Goal: Information Seeking & Learning: Learn about a topic

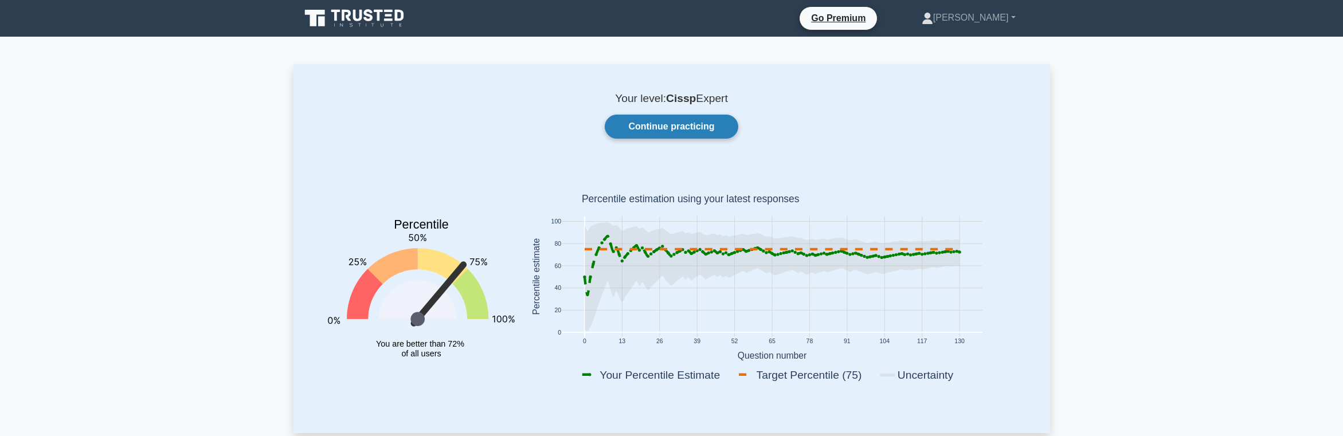
click at [644, 136] on link "Continue practicing" at bounding box center [671, 127] width 133 height 24
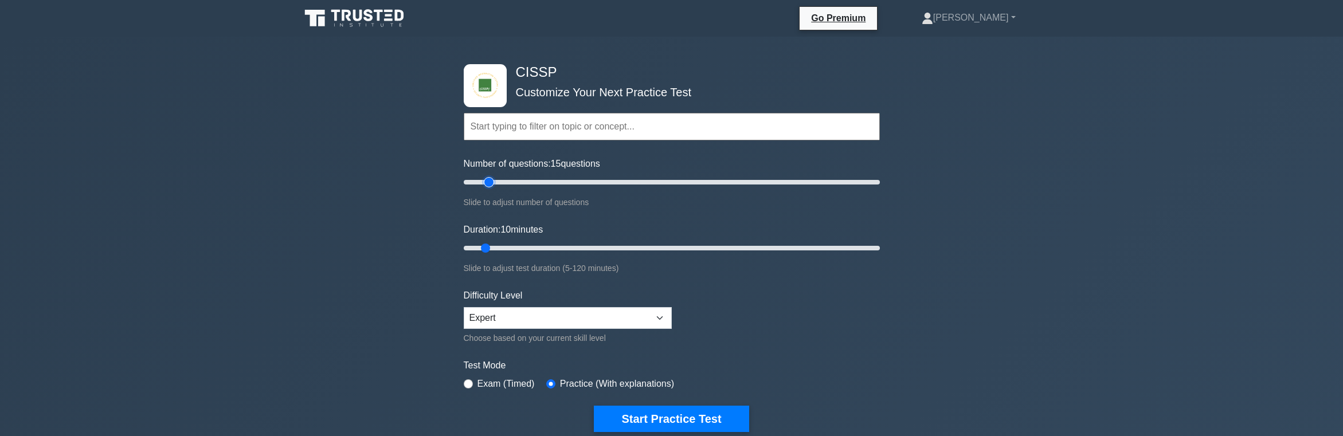
type input "15"
click at [489, 180] on input "Number of questions: 15 questions" at bounding box center [672, 182] width 416 height 14
click at [524, 386] on label "Exam (Timed)" at bounding box center [505, 384] width 57 height 14
click at [469, 378] on div "Exam (Timed)" at bounding box center [499, 384] width 71 height 14
click at [465, 382] on input "radio" at bounding box center [468, 383] width 9 height 9
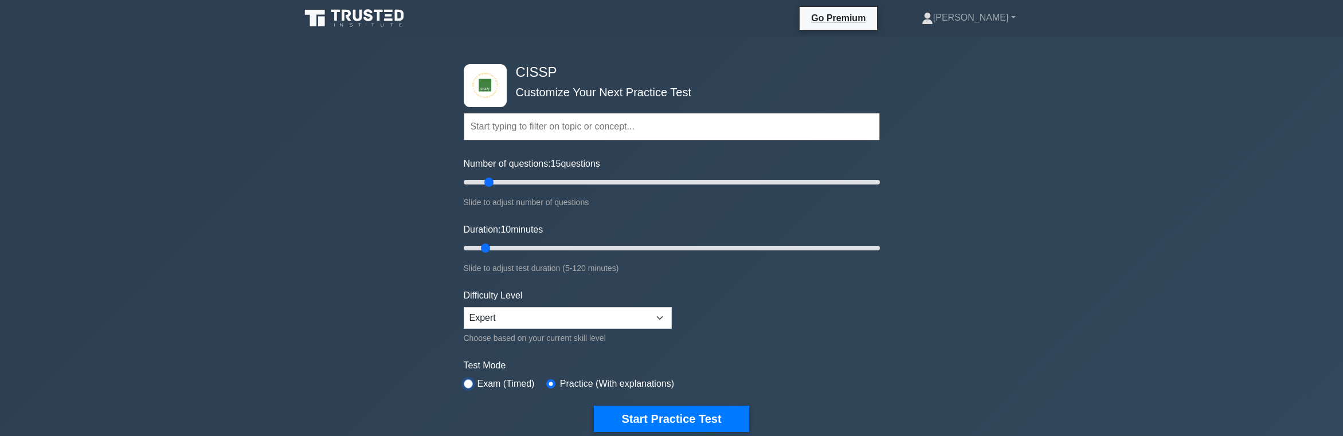
radio input "true"
click at [708, 415] on button "Start Practice Test" at bounding box center [671, 419] width 155 height 26
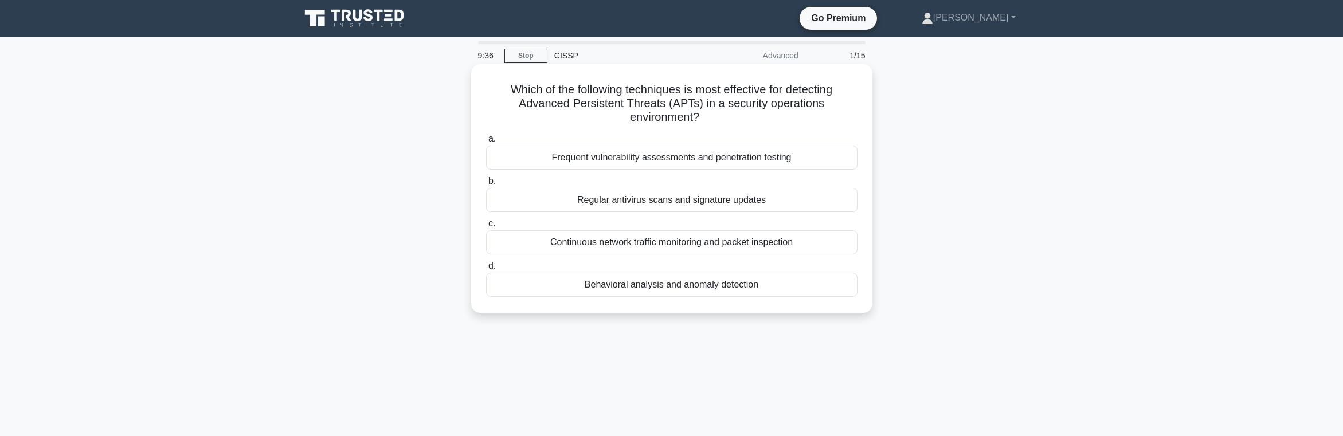
click at [804, 240] on div "Continuous network traffic monitoring and packet inspection" at bounding box center [671, 242] width 371 height 24
click at [486, 228] on input "c. Continuous network traffic monitoring and packet inspection" at bounding box center [486, 223] width 0 height 7
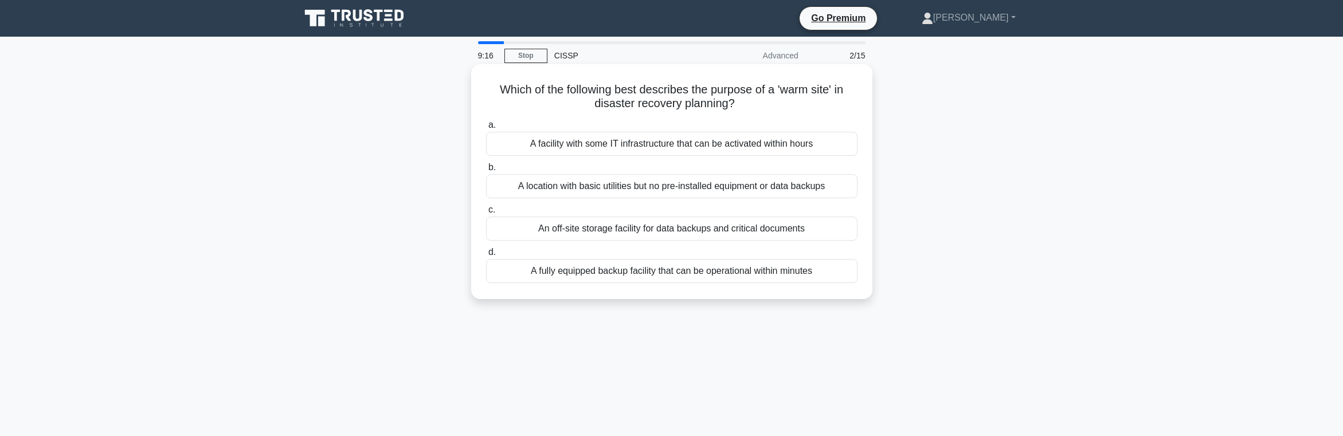
click at [697, 148] on div "A facility with some IT infrastructure that can be activated within hours" at bounding box center [671, 144] width 371 height 24
click at [486, 129] on input "a. A facility with some IT infrastructure that can be activated within hours" at bounding box center [486, 124] width 0 height 7
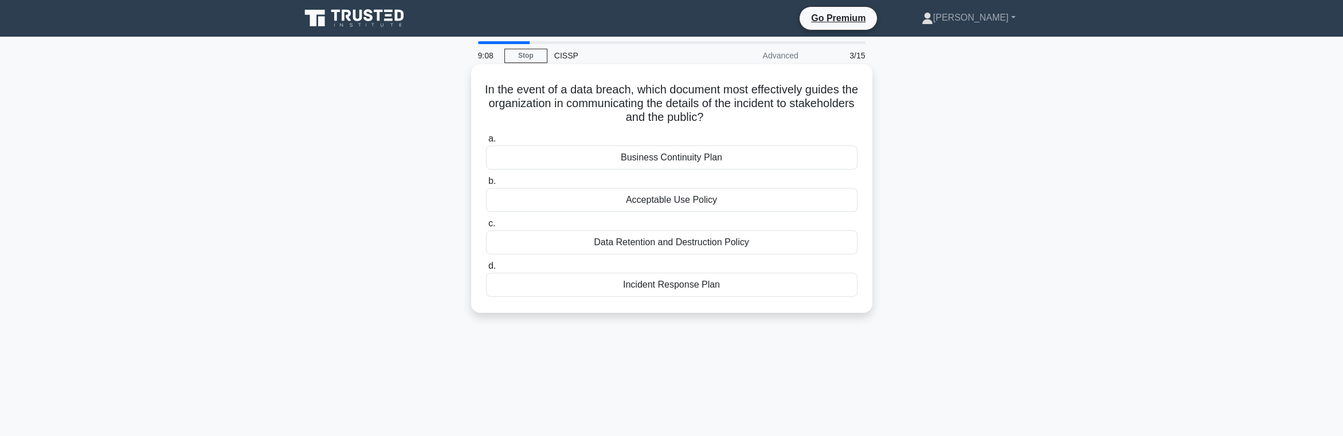
click at [707, 288] on div "Incident Response Plan" at bounding box center [671, 285] width 371 height 24
click at [486, 270] on input "d. Incident Response Plan" at bounding box center [486, 265] width 0 height 7
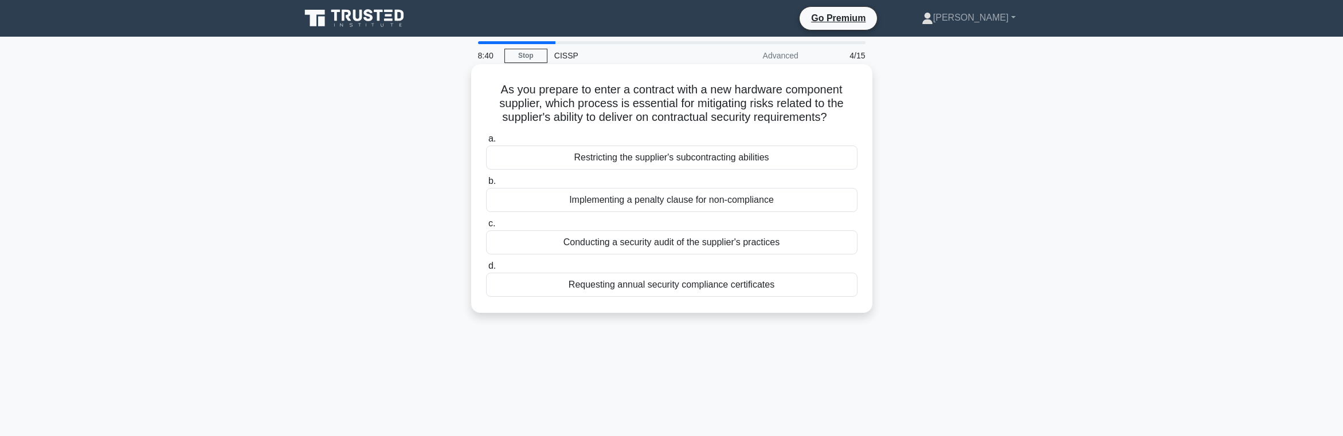
click at [825, 254] on div "Conducting a security audit of the supplier's practices" at bounding box center [671, 242] width 371 height 24
click at [486, 228] on input "c. Conducting a security audit of the supplier's practices" at bounding box center [486, 223] width 0 height 7
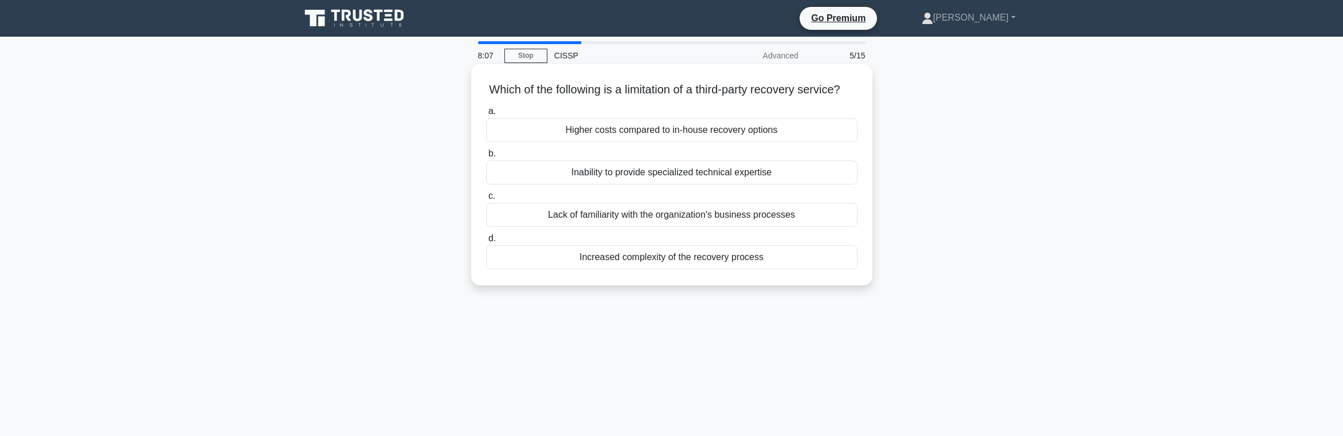
click at [772, 227] on div "Lack of familiarity with the organization's business processes" at bounding box center [671, 215] width 371 height 24
click at [486, 200] on input "c. Lack of familiarity with the organization's business processes" at bounding box center [486, 196] width 0 height 7
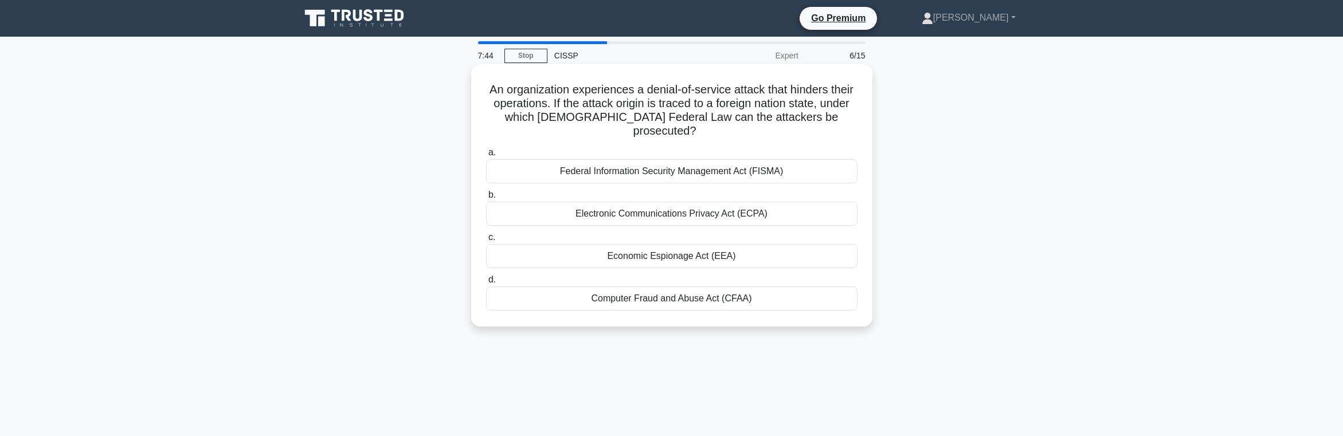
click at [755, 303] on div "Computer Fraud and Abuse Act (CFAA)" at bounding box center [671, 299] width 371 height 24
click at [486, 284] on input "d. Computer Fraud and Abuse Act (CFAA)" at bounding box center [486, 279] width 0 height 7
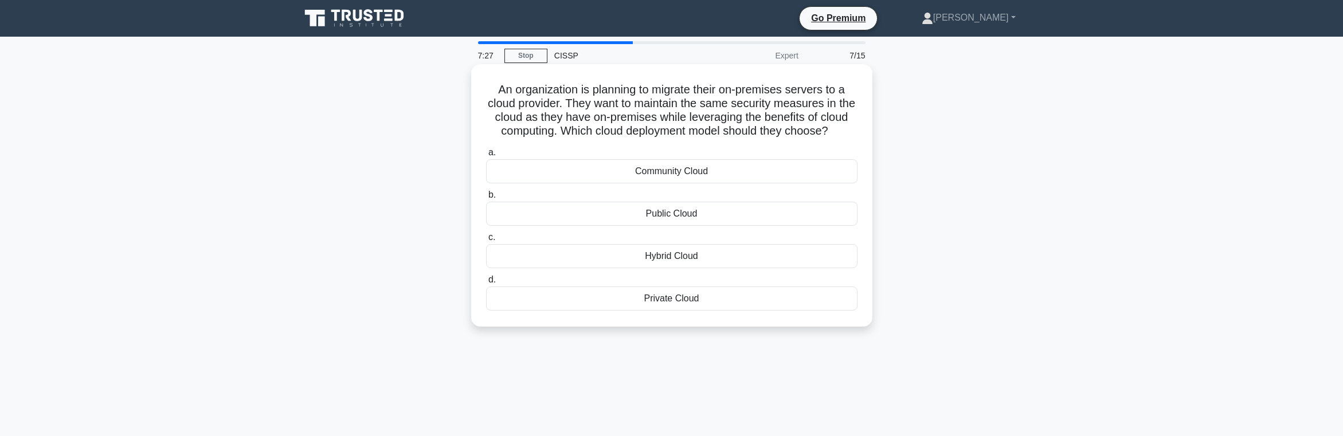
click at [715, 268] on div "Hybrid Cloud" at bounding box center [671, 256] width 371 height 24
click at [486, 241] on input "c. Hybrid Cloud" at bounding box center [486, 237] width 0 height 7
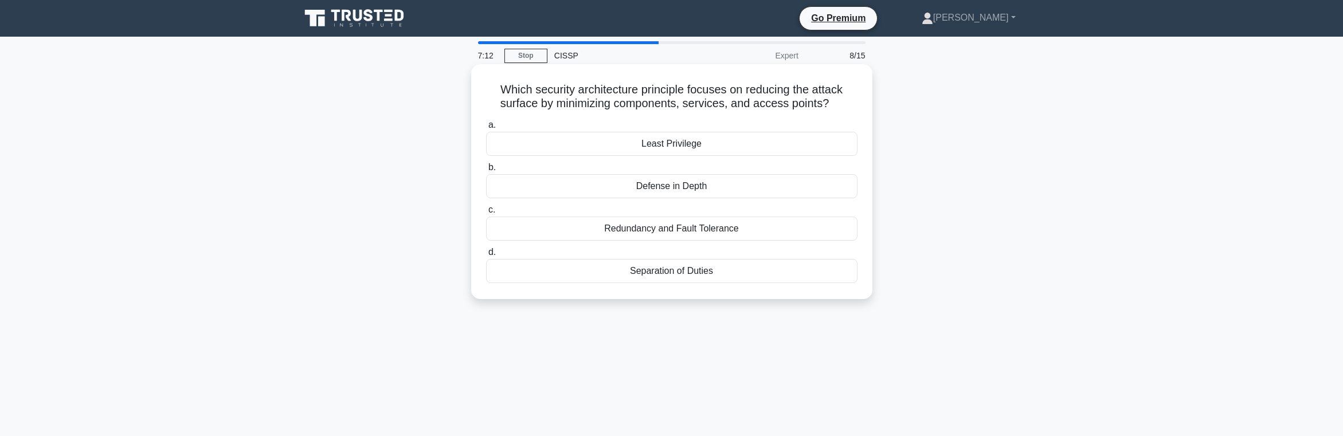
click at [707, 283] on div "Separation of Duties" at bounding box center [671, 271] width 371 height 24
click at [486, 256] on input "d. Separation of Duties" at bounding box center [486, 252] width 0 height 7
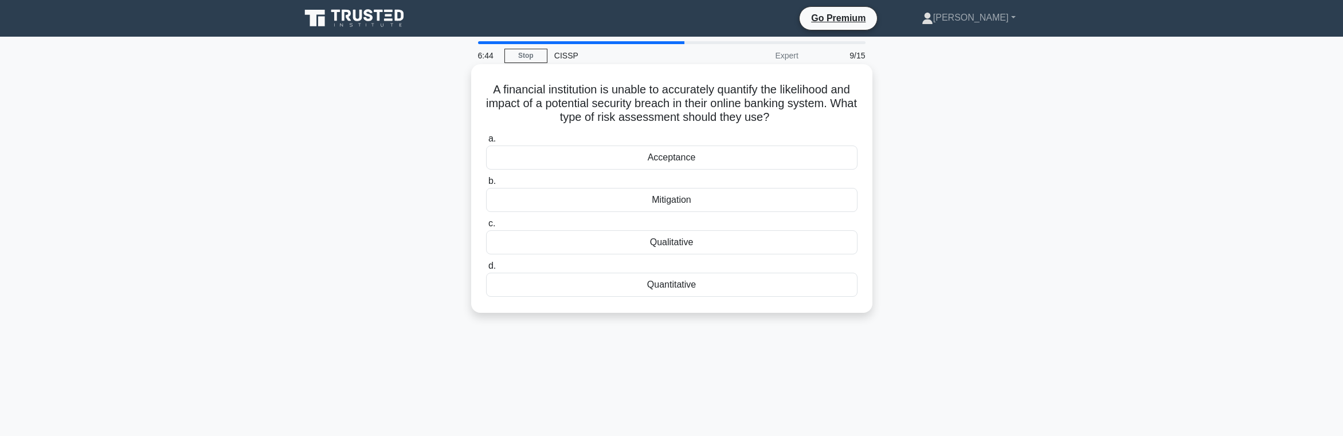
click at [676, 212] on div "Mitigation" at bounding box center [671, 200] width 371 height 24
click at [486, 185] on input "b. Mitigation" at bounding box center [486, 181] width 0 height 7
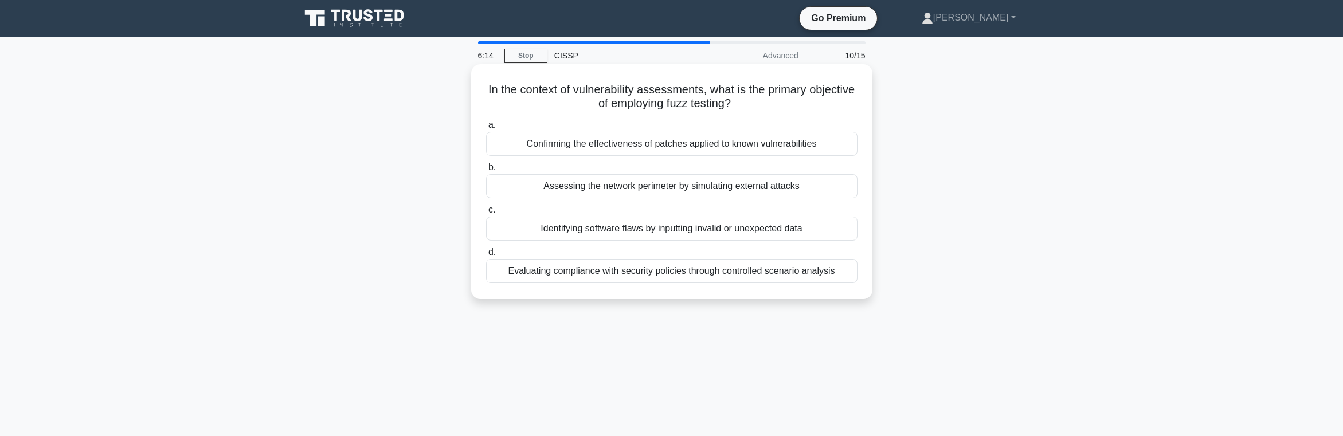
click at [794, 265] on div "Evaluating compliance with security policies through controlled scenario analys…" at bounding box center [671, 271] width 371 height 24
click at [486, 256] on input "d. Evaluating compliance with security policies through controlled scenario ana…" at bounding box center [486, 252] width 0 height 7
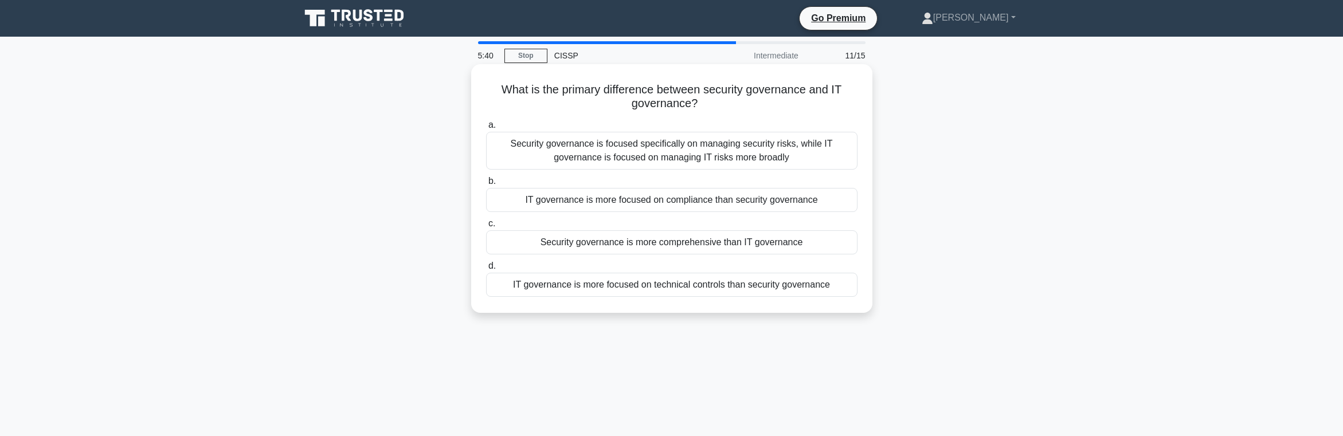
click at [632, 151] on div "Security governance is focused specifically on managing security risks, while I…" at bounding box center [671, 151] width 371 height 38
click at [486, 129] on input "a. Security governance is focused specifically on managing security risks, whil…" at bounding box center [486, 124] width 0 height 7
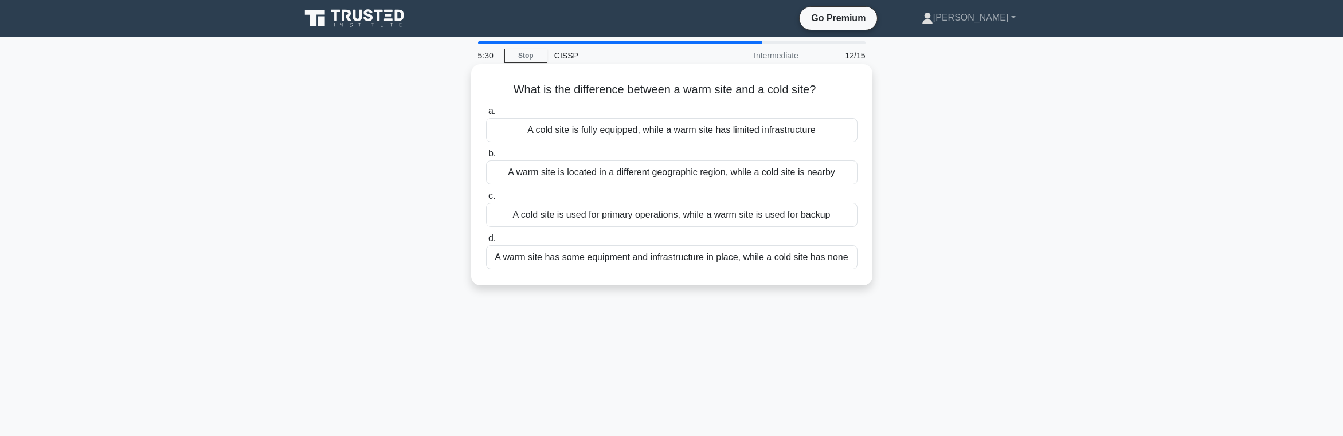
click at [722, 269] on div "A warm site has some equipment and infrastructure in place, while a cold site h…" at bounding box center [671, 257] width 371 height 24
click at [486, 242] on input "d. A warm site has some equipment and infrastructure in place, while a cold sit…" at bounding box center [486, 238] width 0 height 7
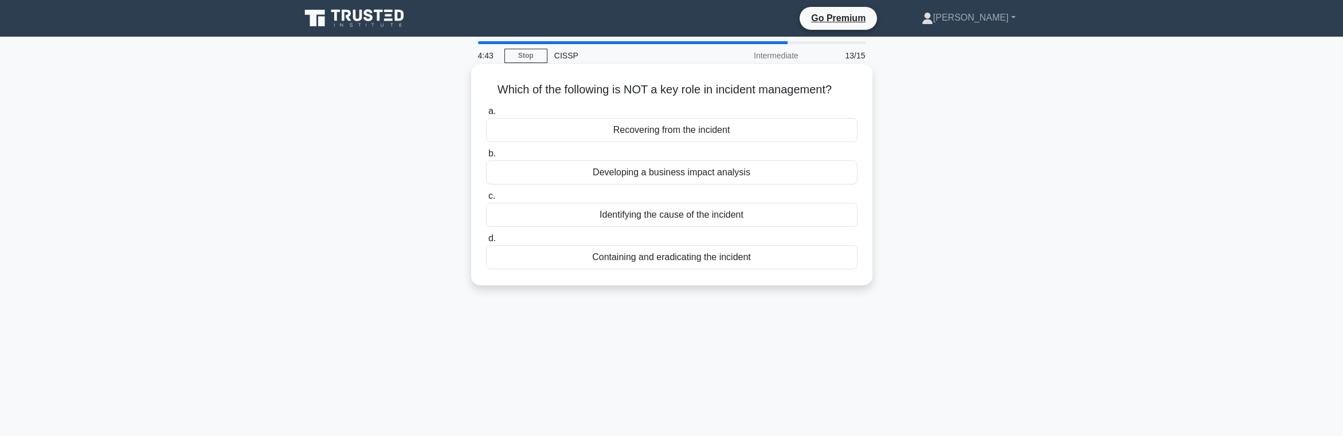
click at [639, 269] on div "Containing and eradicating the incident" at bounding box center [671, 257] width 371 height 24
click at [486, 242] on input "d. Containing and eradicating the incident" at bounding box center [486, 238] width 0 height 7
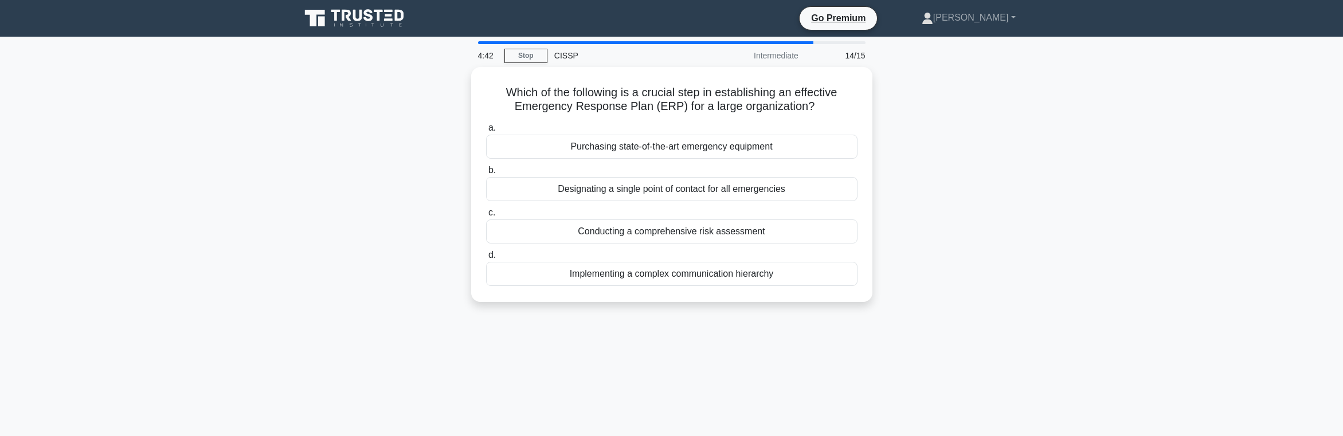
click at [639, 279] on div "Implementing a complex communication hierarchy" at bounding box center [671, 274] width 371 height 24
click at [486, 259] on input "d. Implementing a complex communication hierarchy" at bounding box center [486, 255] width 0 height 7
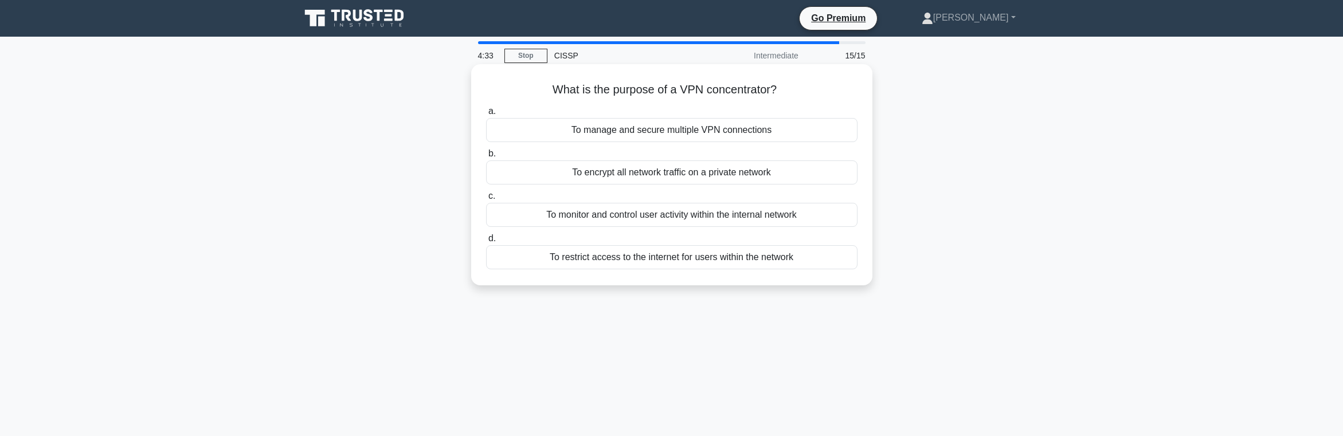
click at [617, 135] on div "To manage and secure multiple VPN connections" at bounding box center [671, 130] width 371 height 24
click at [486, 115] on input "a. To manage and secure multiple VPN connections" at bounding box center [486, 111] width 0 height 7
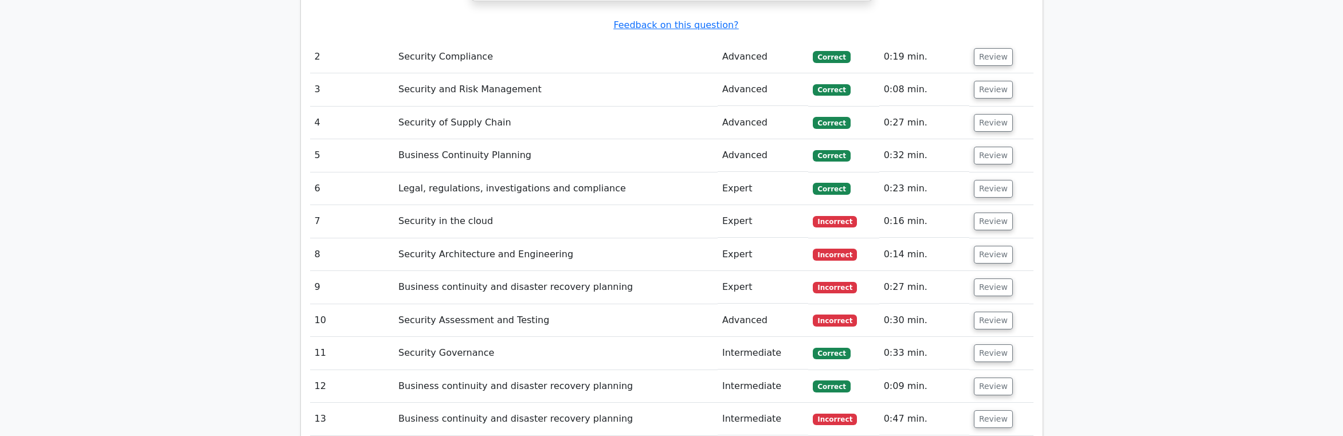
scroll to position [1926, 0]
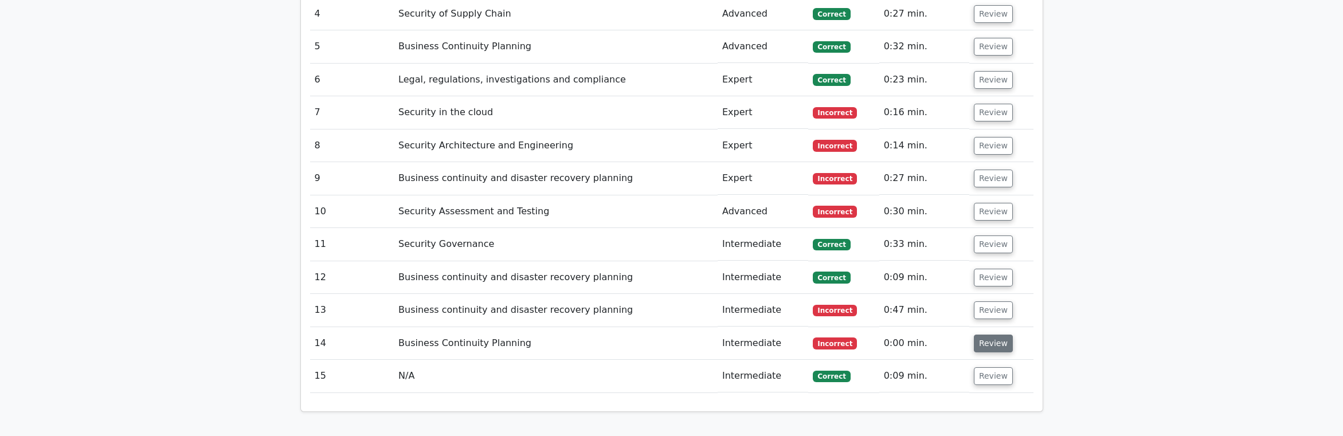
click at [990, 335] on button "Review" at bounding box center [993, 344] width 39 height 18
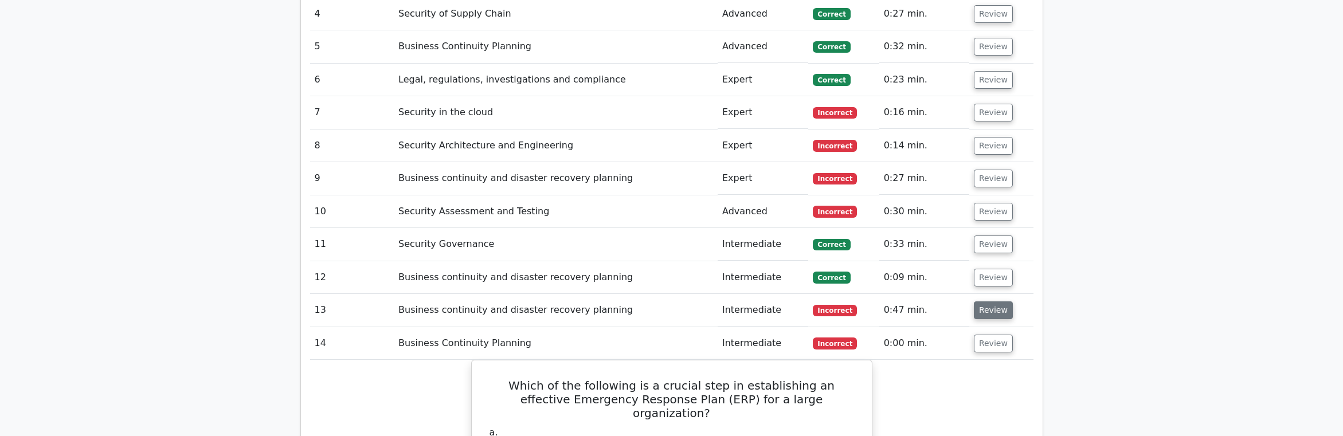
click at [985, 301] on button "Review" at bounding box center [993, 310] width 39 height 18
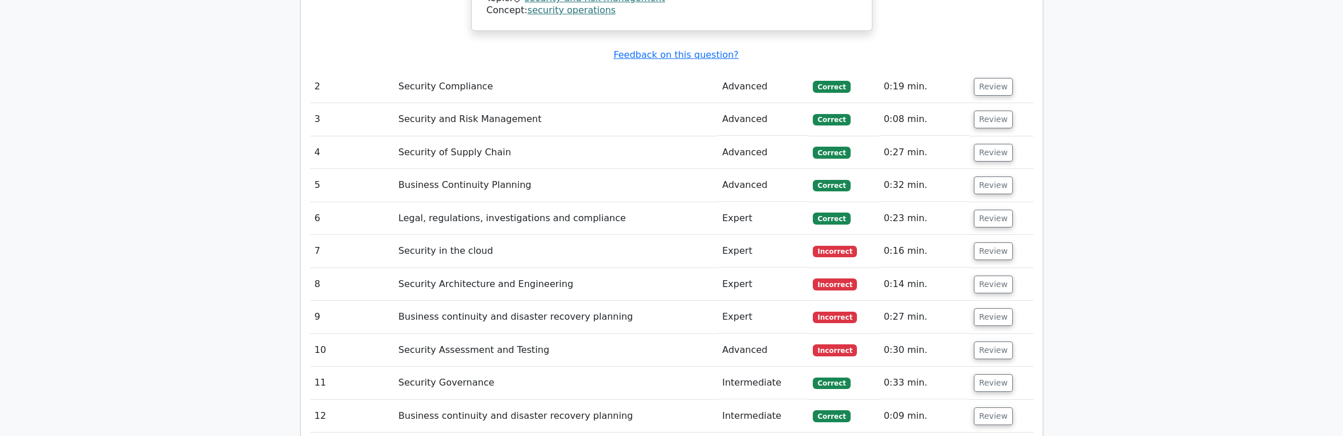
scroll to position [1788, 0]
click at [978, 340] on button "Review" at bounding box center [993, 349] width 39 height 18
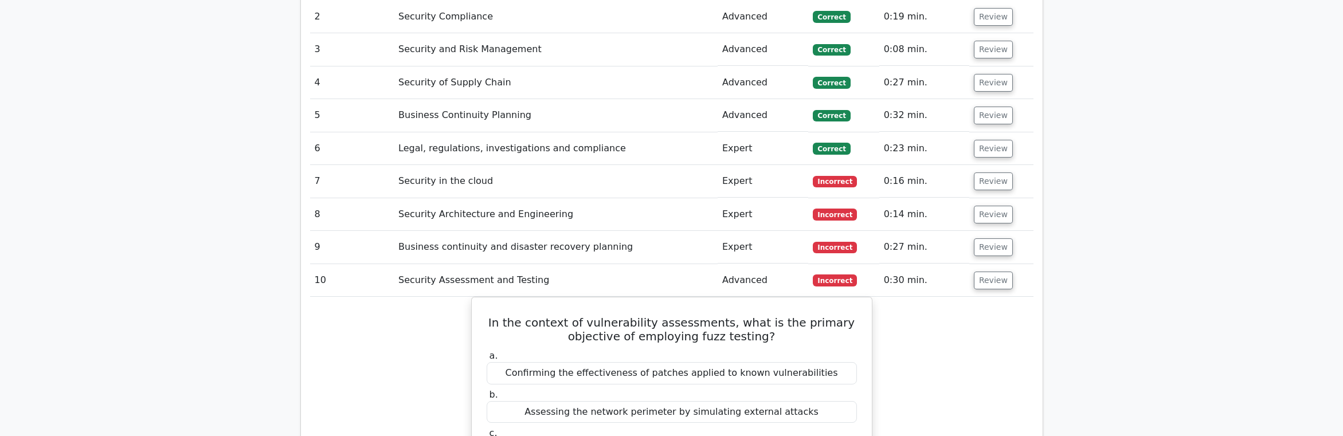
scroll to position [1857, 0]
click at [980, 238] on button "Review" at bounding box center [993, 247] width 39 height 18
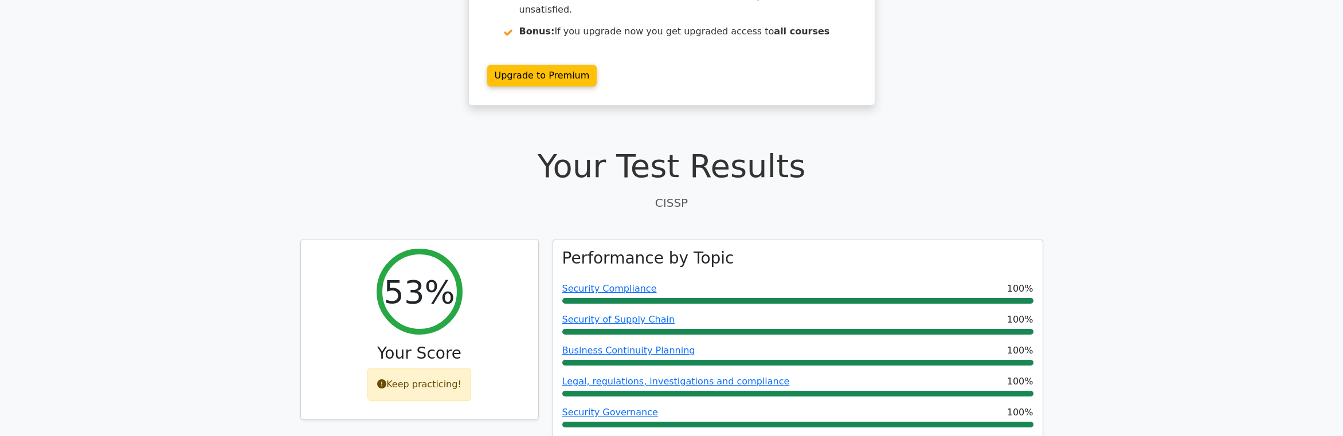
scroll to position [0, 0]
